Goal: Register for event/course

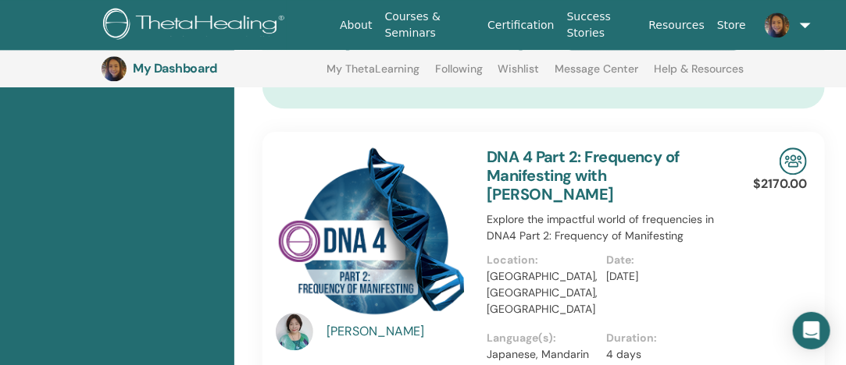
scroll to position [1052, 0]
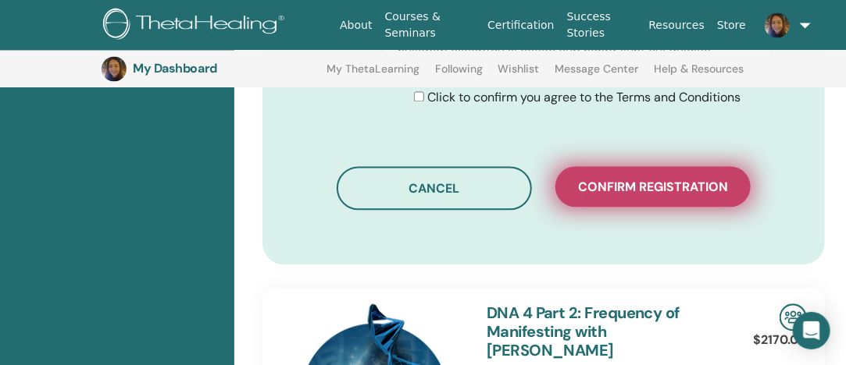
click at [684, 179] on span "Confirm registration" at bounding box center [653, 187] width 150 height 16
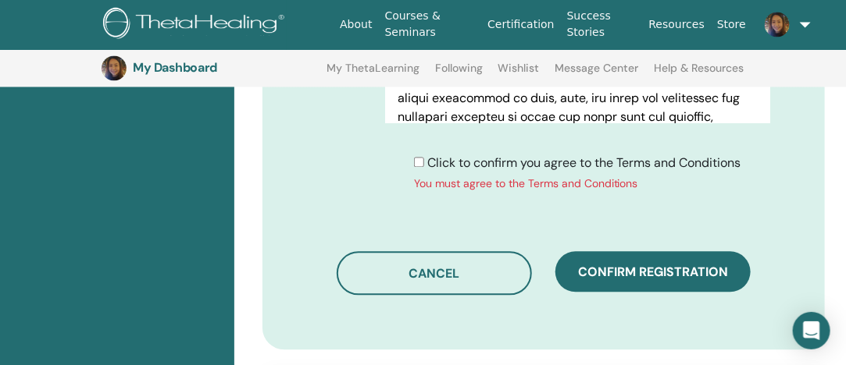
scroll to position [896, 0]
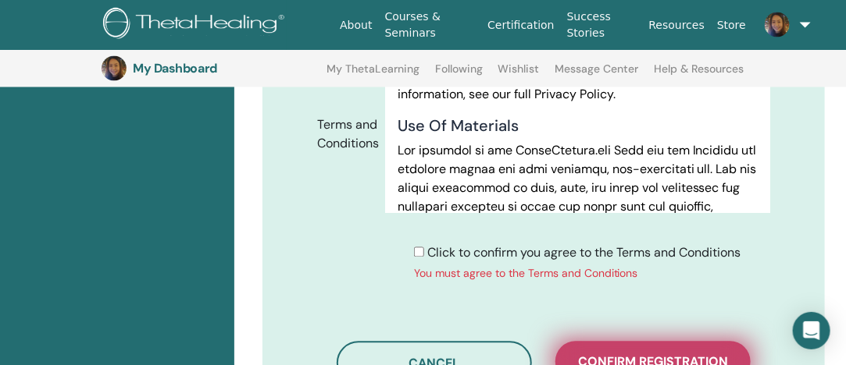
click at [657, 354] on span "Confirm registration" at bounding box center [653, 362] width 150 height 16
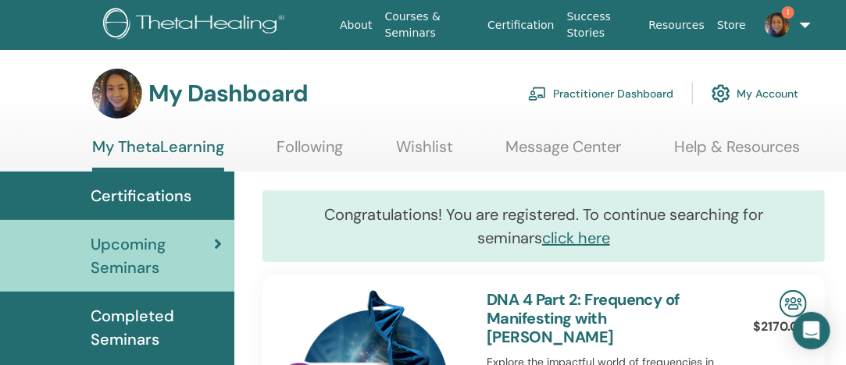
scroll to position [275, 0]
